Goal: Task Accomplishment & Management: Complete application form

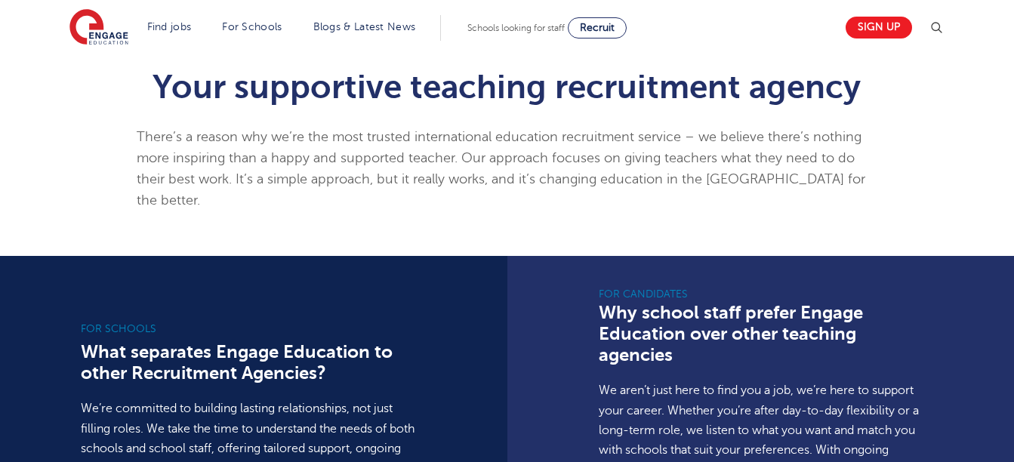
scroll to position [906, 0]
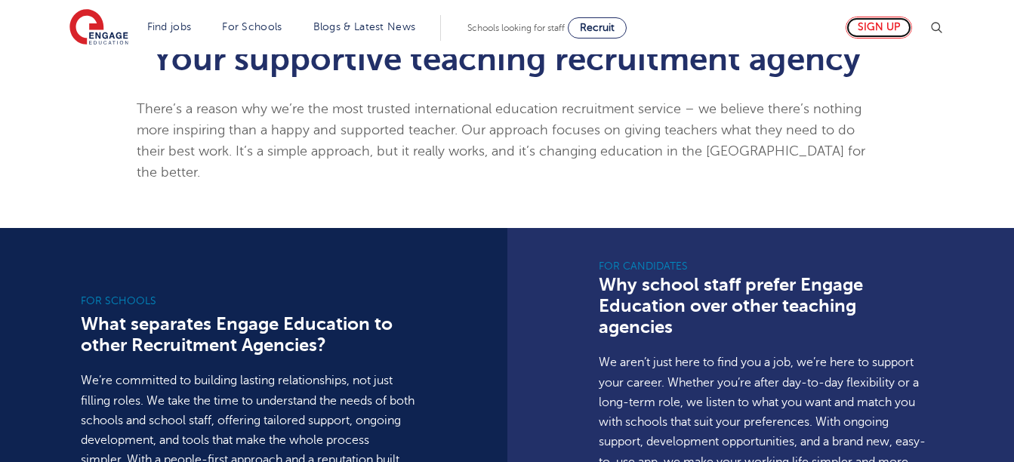
click at [863, 22] on link "Sign up" at bounding box center [878, 28] width 66 height 22
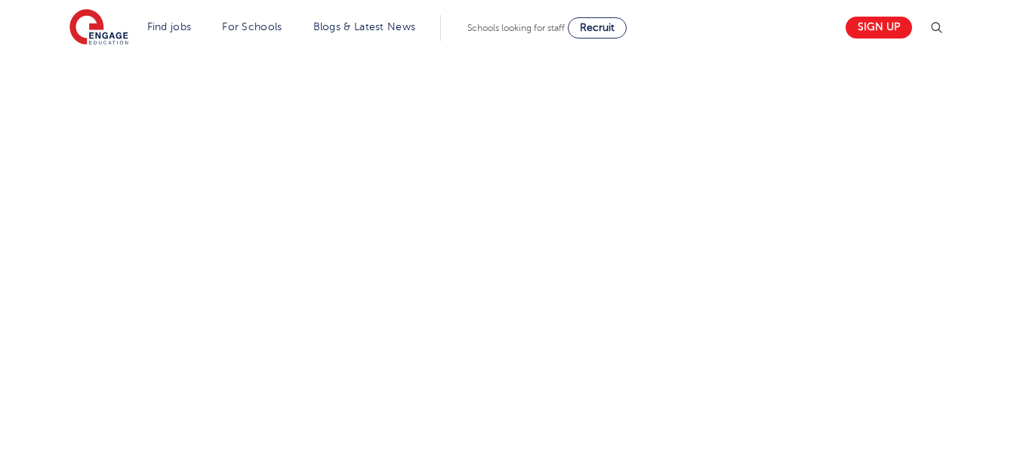
scroll to position [979, 0]
click at [738, 361] on div "Let us know more about you!" at bounding box center [507, 5] width 916 height 936
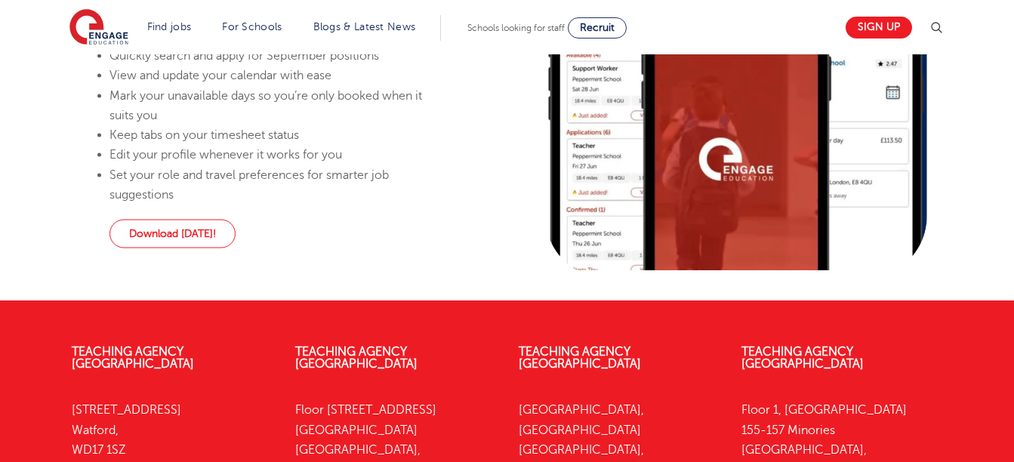
scroll to position [1401, 0]
